Goal: Task Accomplishment & Management: Use online tool/utility

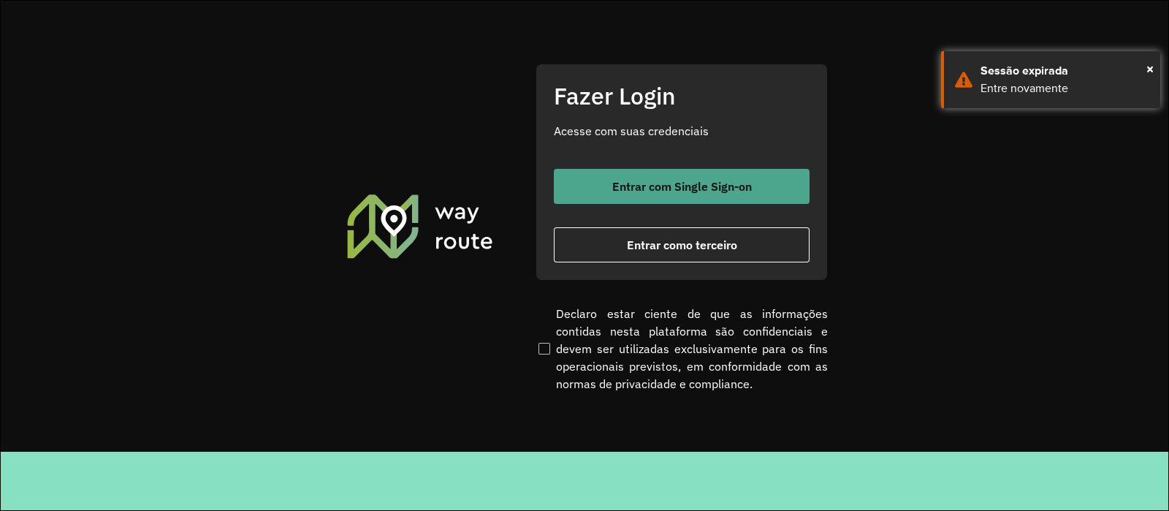
click at [596, 183] on button "Entrar com Single Sign-on" at bounding box center [682, 186] width 256 height 35
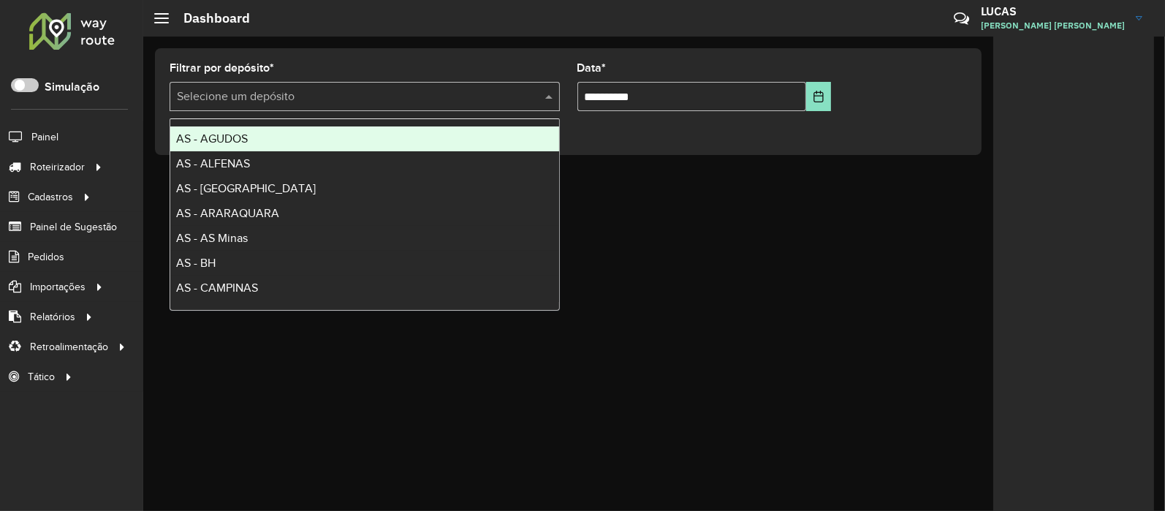
click at [240, 96] on input "text" at bounding box center [350, 97] width 346 height 18
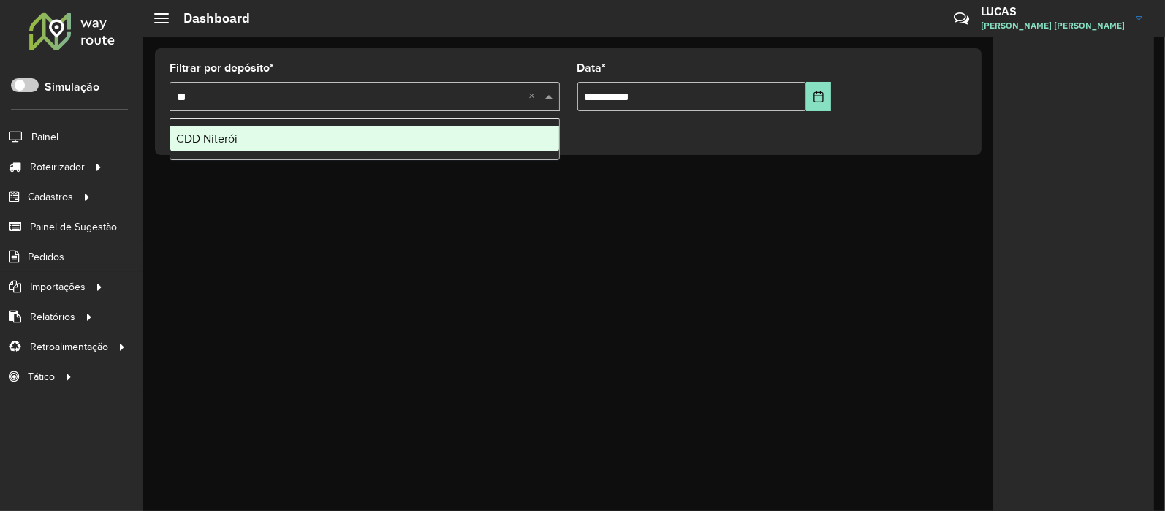
type input "***"
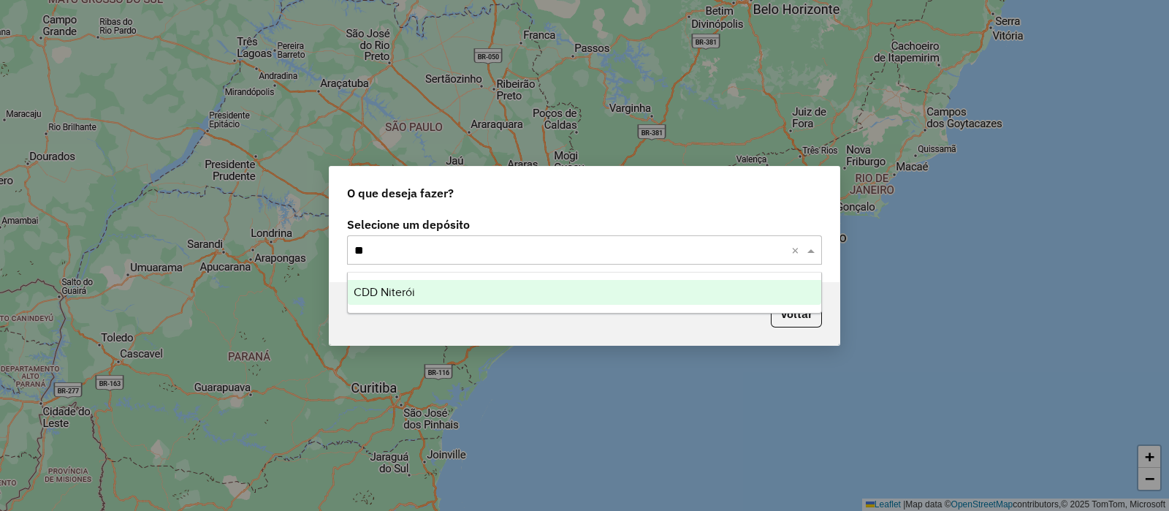
type input "***"
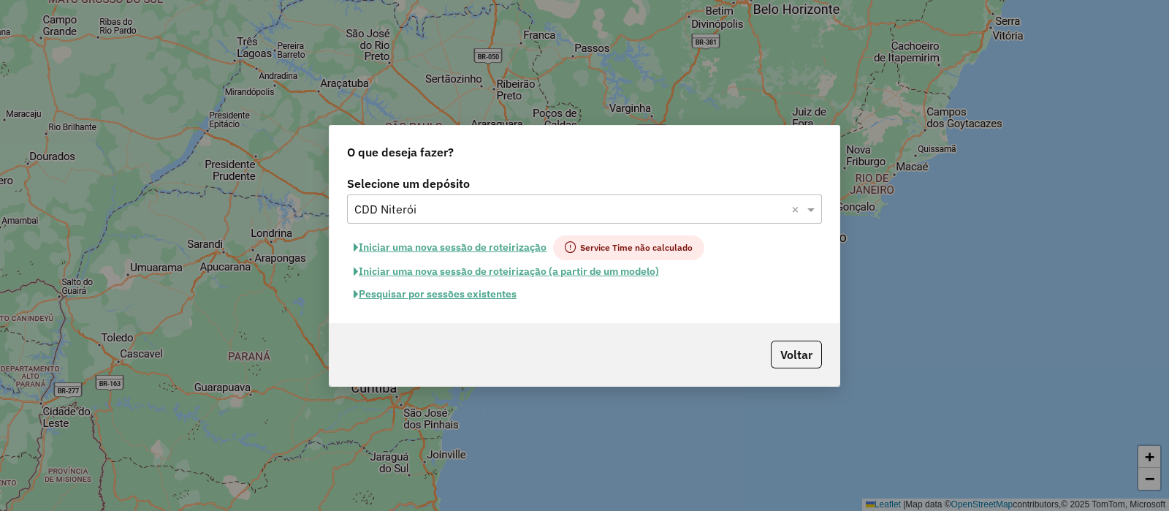
click at [438, 296] on button "Pesquisar por sessões existentes" at bounding box center [435, 294] width 176 height 23
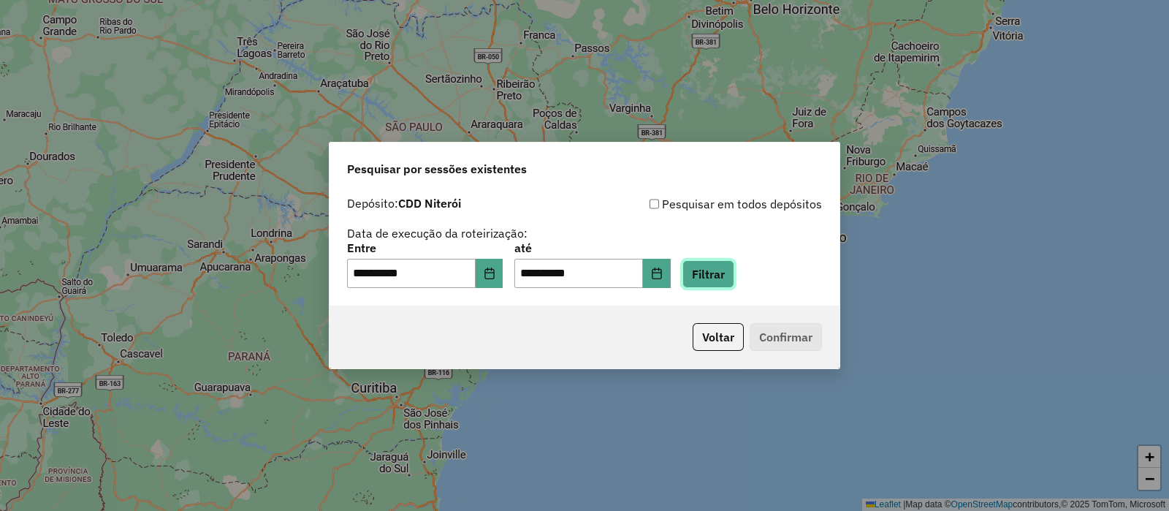
click at [735, 278] on button "Filtrar" at bounding box center [709, 274] width 52 height 28
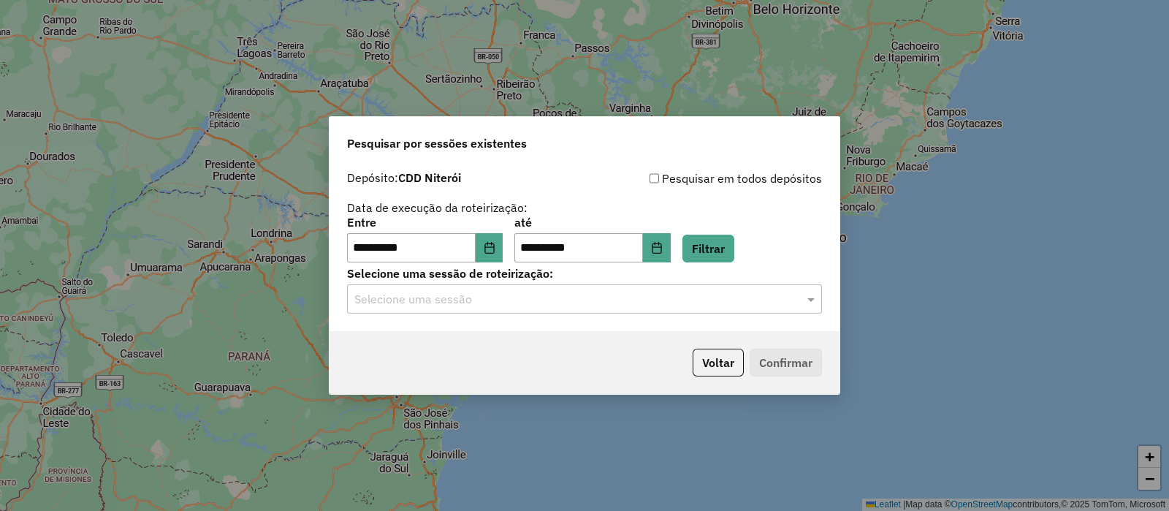
click at [486, 298] on input "text" at bounding box center [569, 300] width 431 height 18
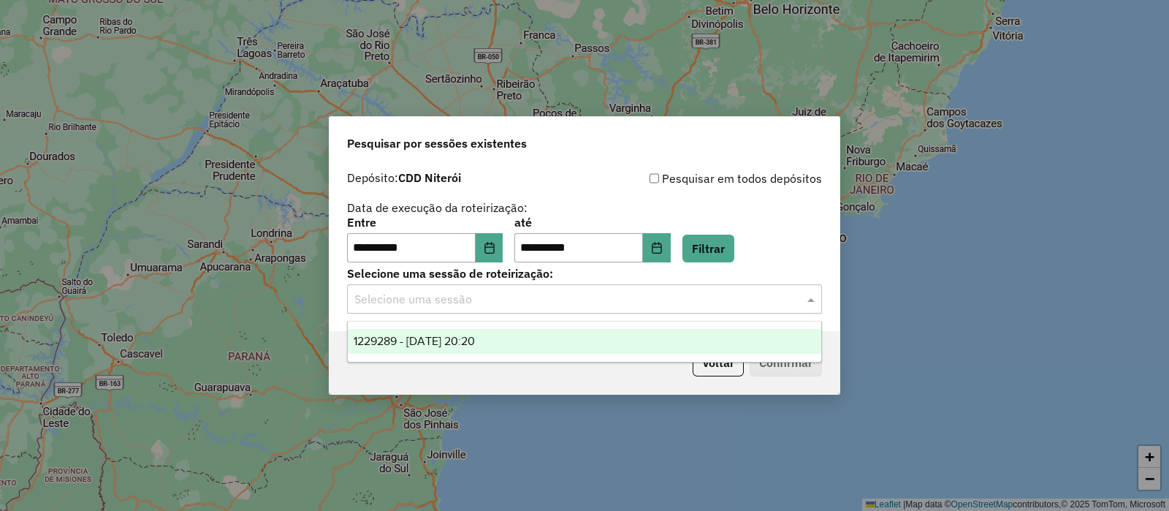
click at [475, 336] on span "1229289 - 13/08/2025 20:20" at bounding box center [414, 341] width 121 height 12
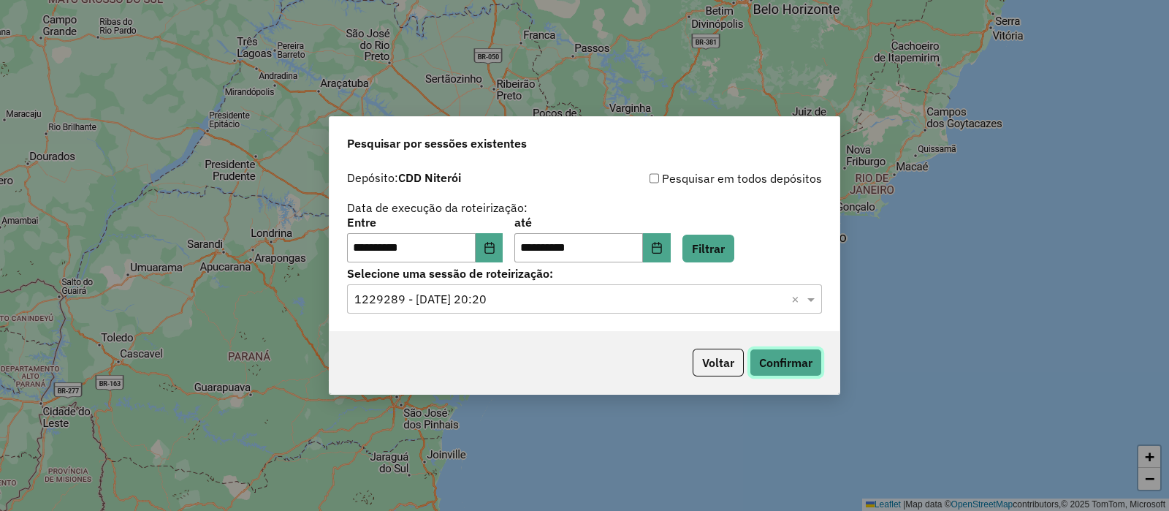
click at [782, 363] on button "Confirmar" at bounding box center [786, 363] width 72 height 28
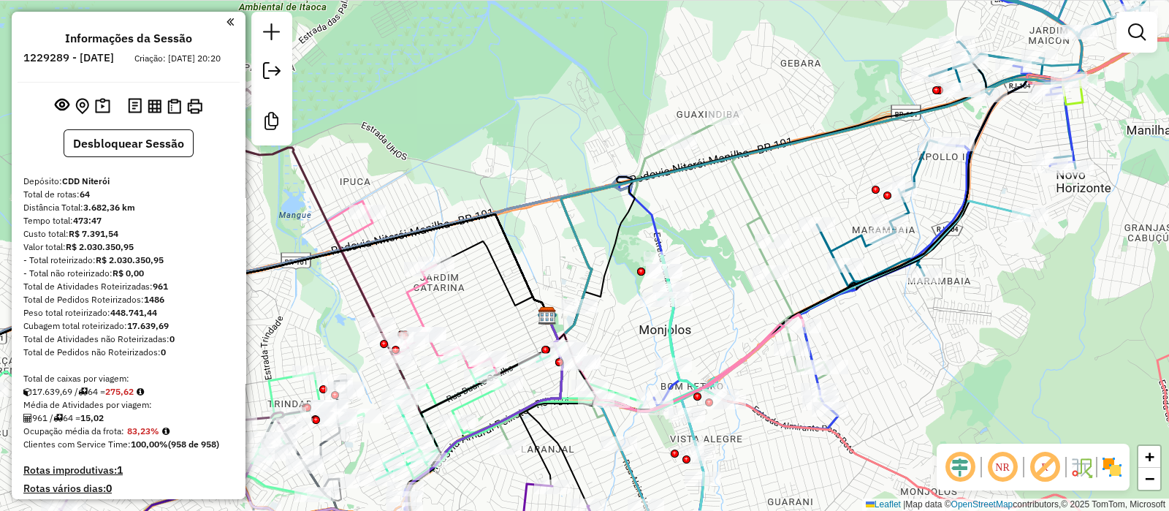
click at [966, 466] on em at bounding box center [960, 466] width 35 height 35
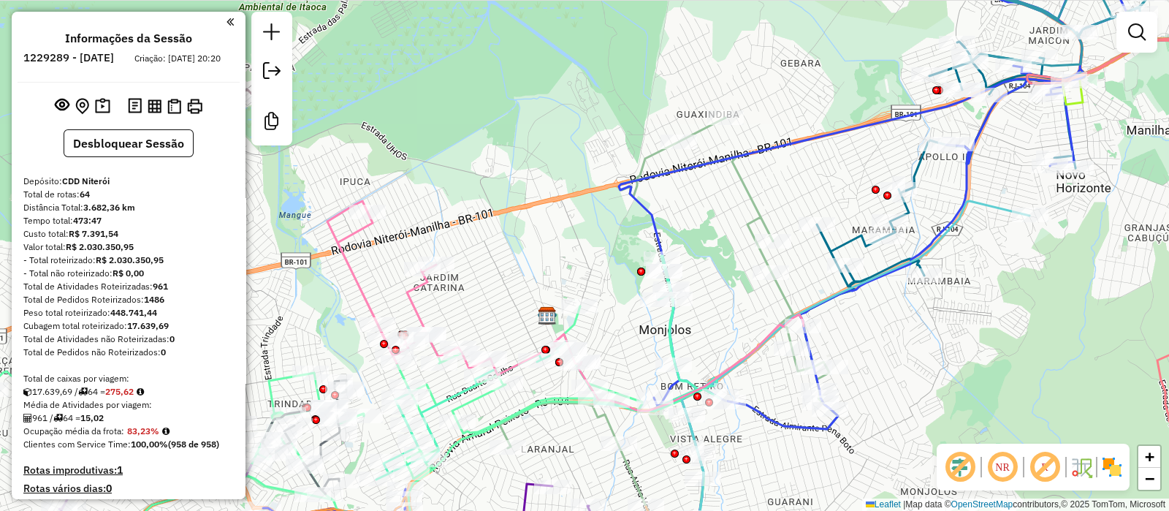
click at [1053, 462] on em at bounding box center [1045, 466] width 35 height 35
click at [1111, 460] on img at bounding box center [1112, 466] width 23 height 23
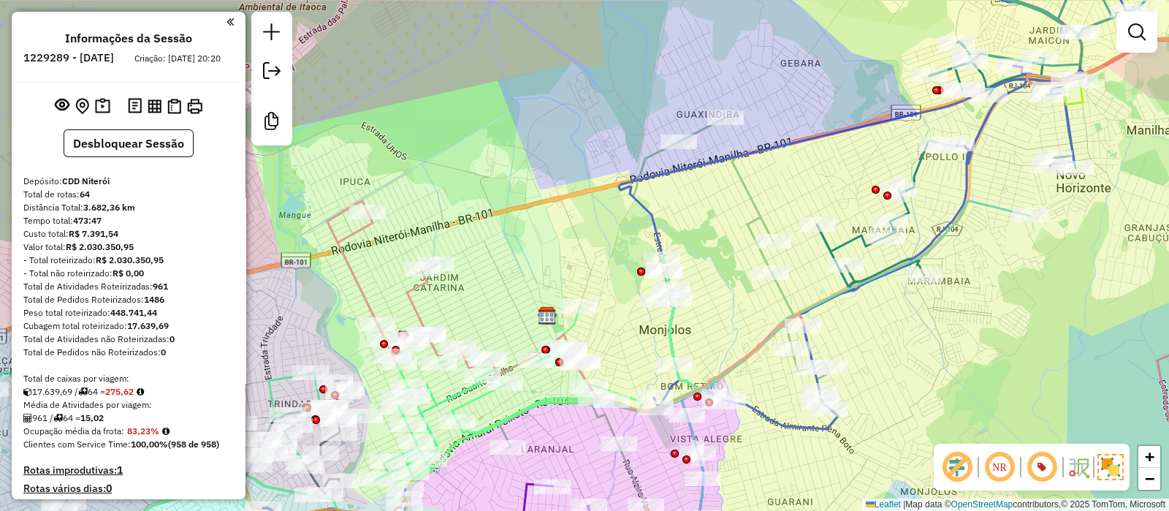
click at [650, 215] on icon at bounding box center [952, 240] width 667 height 582
select select "**********"
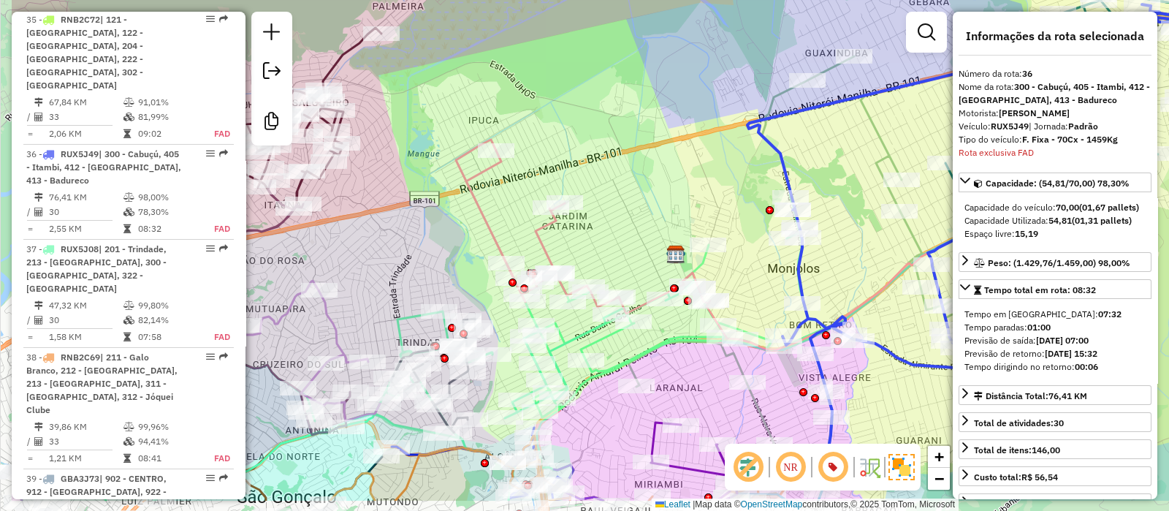
scroll to position [3369, 0]
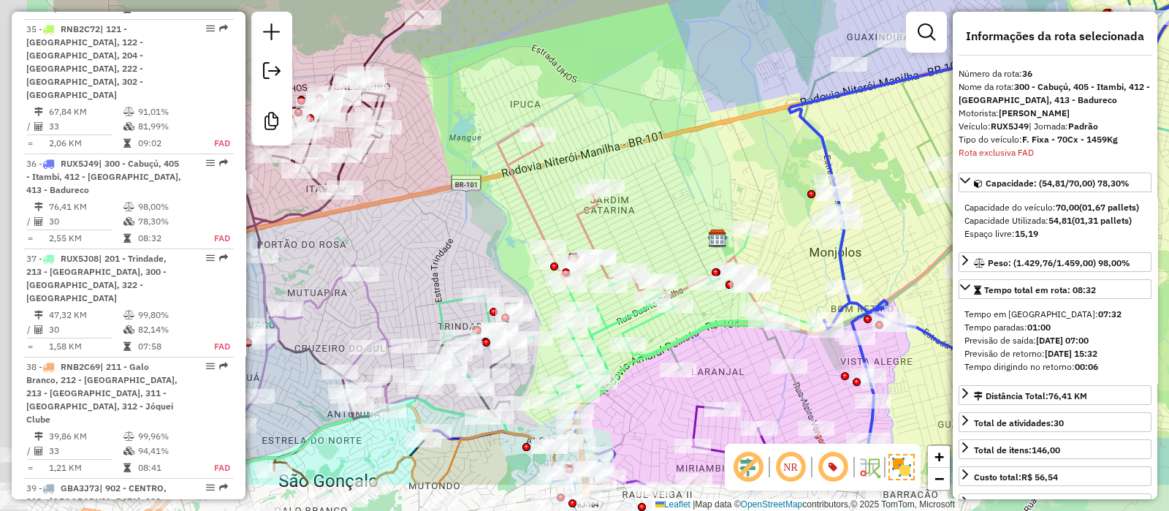
drag, startPoint x: 545, startPoint y: 216, endPoint x: 707, endPoint y: 145, distance: 176.1
click at [707, 145] on div "Janela de atendimento Grade de atendimento Capacidade Transportadoras Veículos …" at bounding box center [584, 255] width 1169 height 511
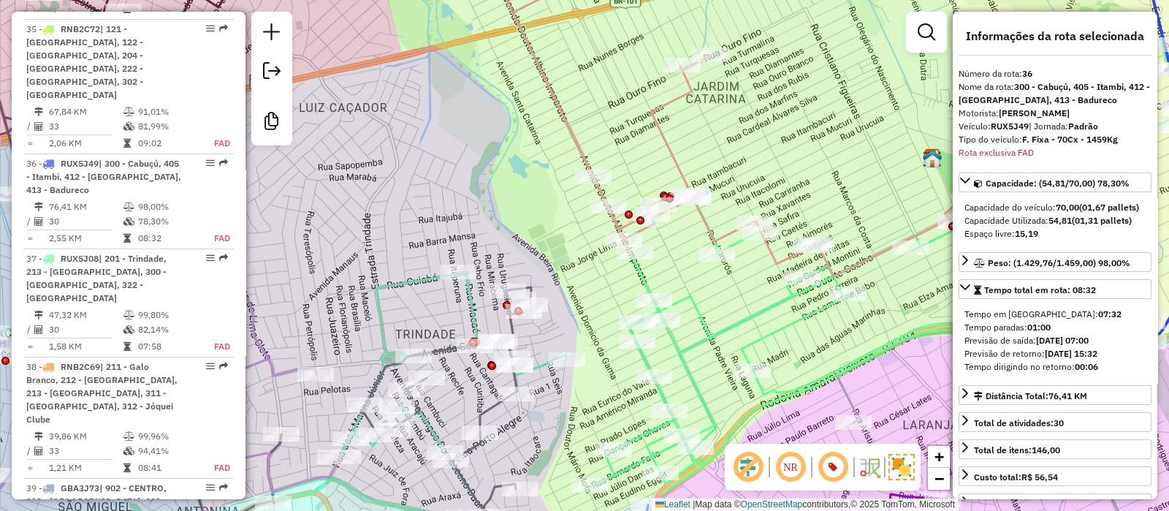
click at [402, 275] on icon at bounding box center [564, 351] width 1363 height 422
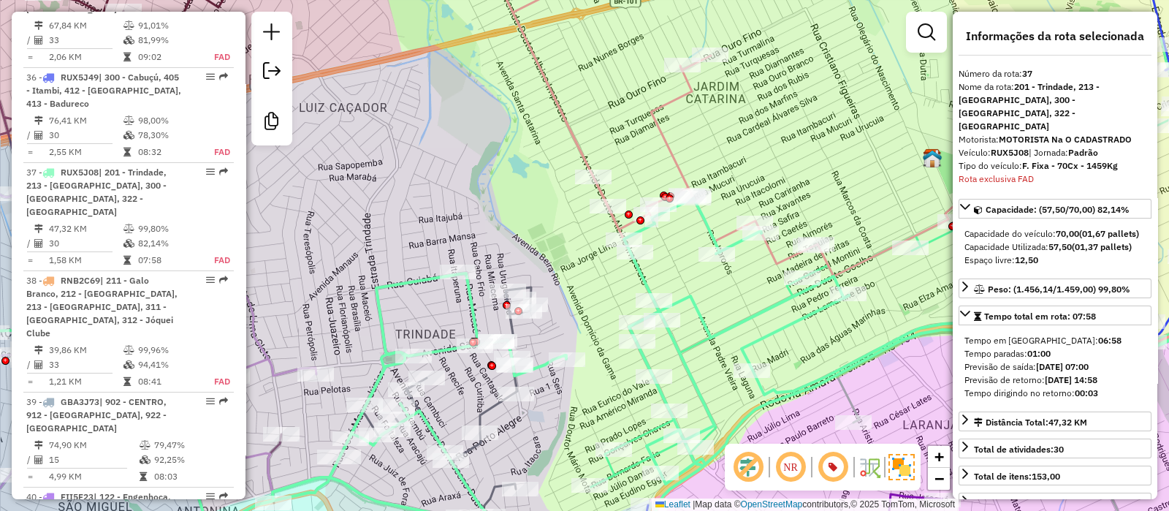
scroll to position [3468, 0]
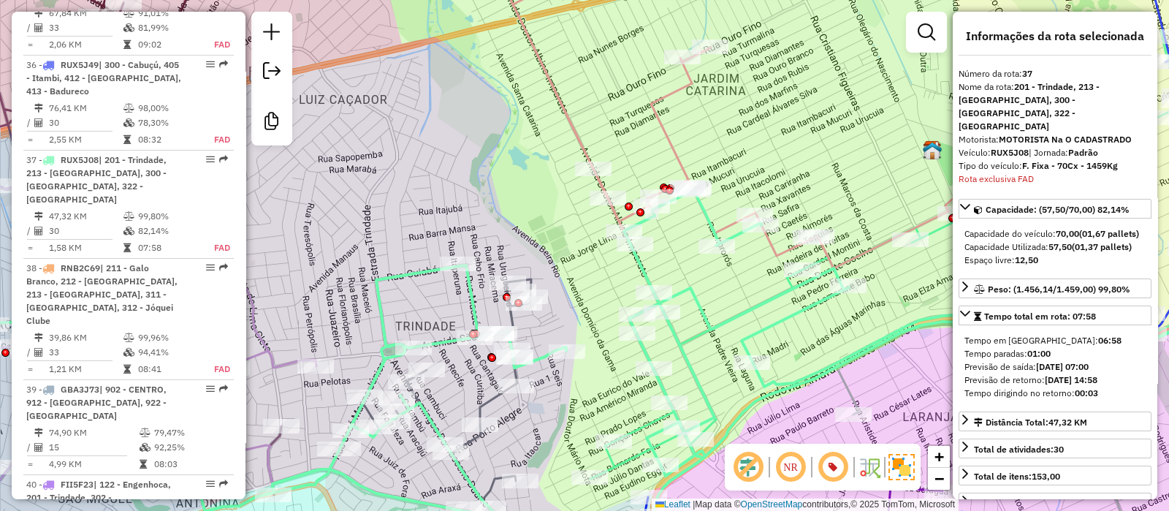
drag, startPoint x: 479, startPoint y: 154, endPoint x: 479, endPoint y: 146, distance: 8.0
click at [479, 146] on div "Janela de atendimento Grade de atendimento Capacidade Transportadoras Veículos …" at bounding box center [584, 255] width 1169 height 511
click at [396, 268] on icon at bounding box center [564, 347] width 1363 height 430
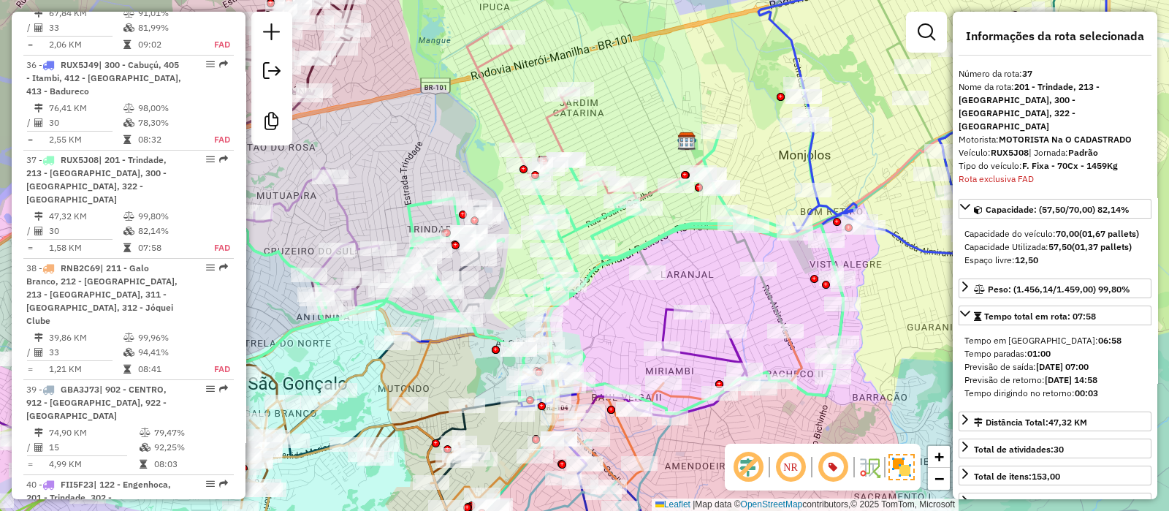
click at [416, 202] on icon at bounding box center [469, 273] width 748 height 283
